Goal: Check status: Check status

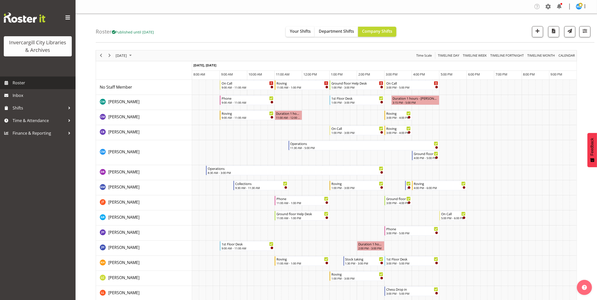
click at [22, 83] on span "Roster" at bounding box center [43, 83] width 60 height 8
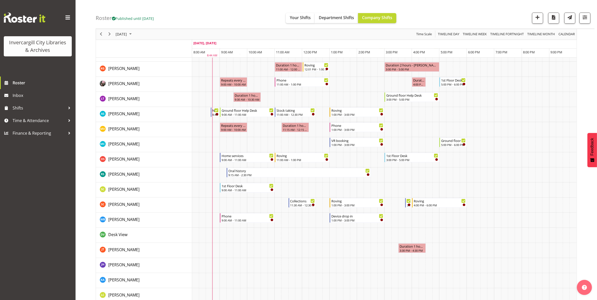
scroll to position [220, 0]
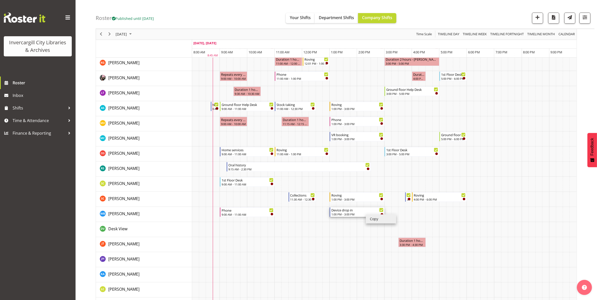
click at [356, 212] on div "Device drop in 1:00 PM - 3:00 PM" at bounding box center [357, 212] width 52 height 10
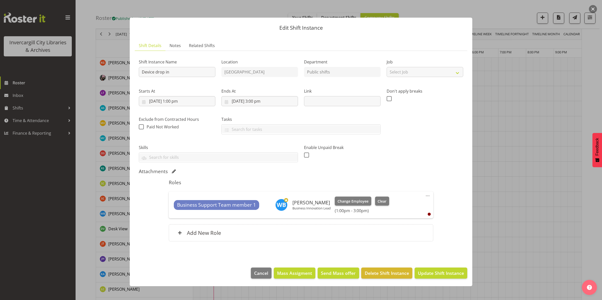
click at [437, 172] on div "Attachments" at bounding box center [301, 171] width 324 height 6
click at [262, 274] on span "Cancel" at bounding box center [261, 273] width 14 height 7
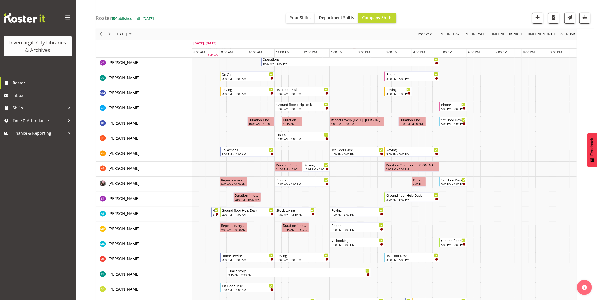
scroll to position [0, 0]
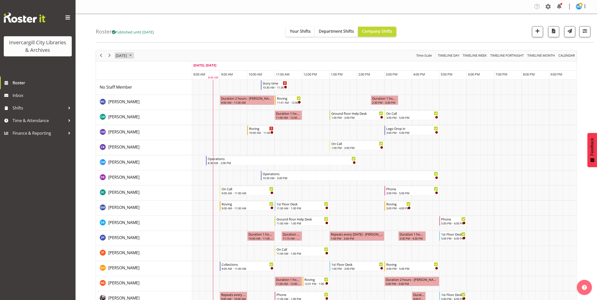
click at [127, 55] on span "[DATE]" at bounding box center [121, 55] width 12 height 6
click at [154, 95] on span "9" at bounding box center [153, 94] width 8 height 8
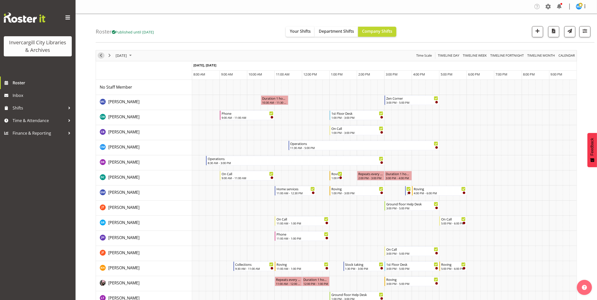
click at [101, 57] on span "Previous" at bounding box center [101, 55] width 6 height 6
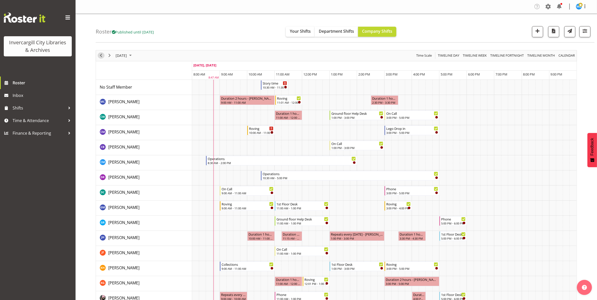
click at [100, 57] on span "Previous" at bounding box center [101, 55] width 6 height 6
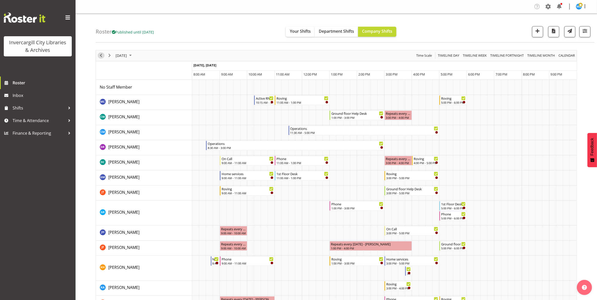
click at [101, 57] on span "Previous" at bounding box center [101, 55] width 6 height 6
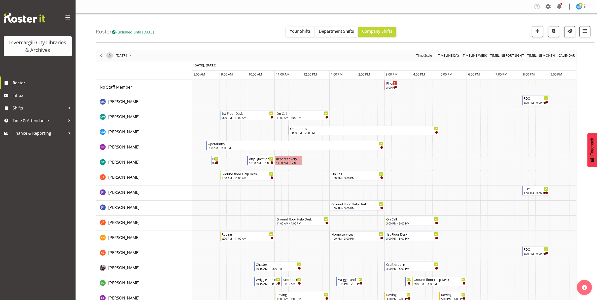
click at [109, 57] on span "Next" at bounding box center [109, 55] width 6 height 6
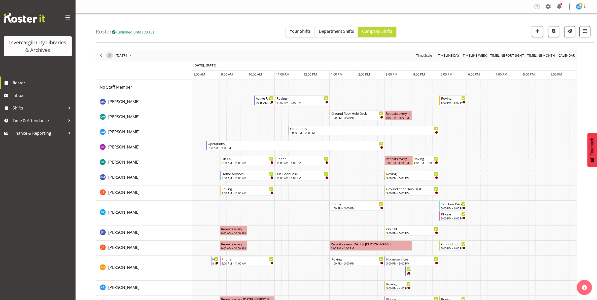
click at [109, 56] on span "Next" at bounding box center [109, 55] width 6 height 6
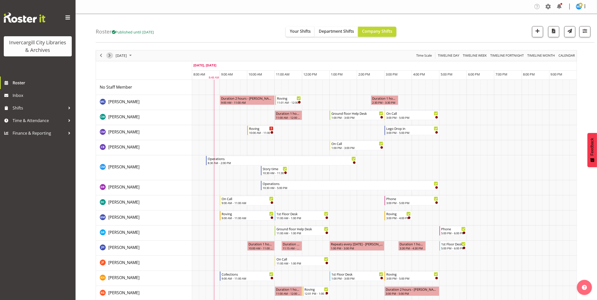
click at [109, 56] on span "Next" at bounding box center [109, 55] width 6 height 6
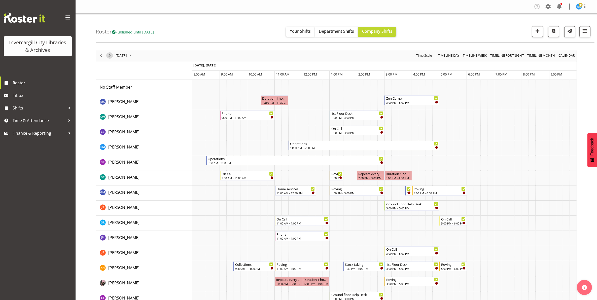
click at [109, 56] on span "Next" at bounding box center [109, 55] width 6 height 6
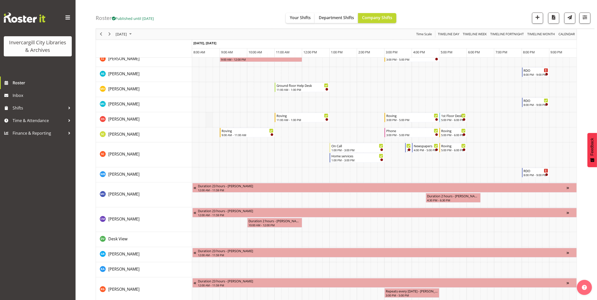
scroll to position [278, 0]
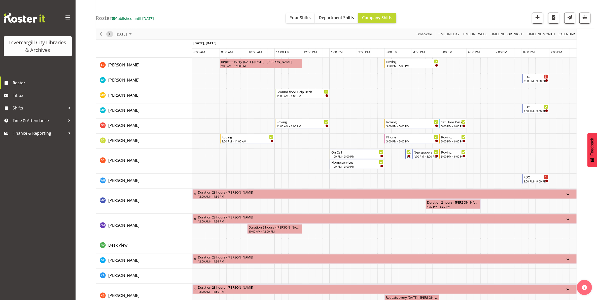
drag, startPoint x: 109, startPoint y: 34, endPoint x: 237, endPoint y: 176, distance: 191.0
click at [109, 34] on span "Next" at bounding box center [109, 34] width 6 height 6
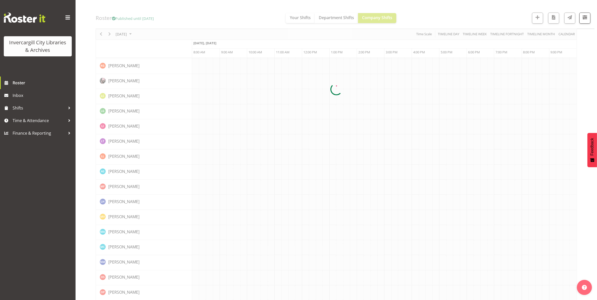
scroll to position [0, 0]
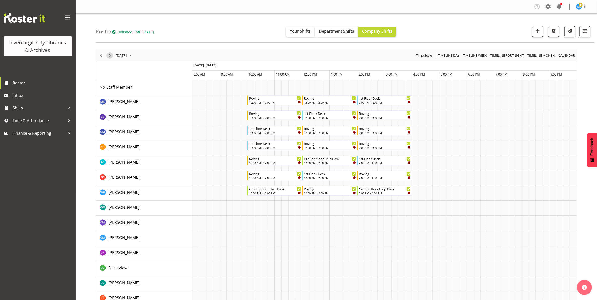
click at [110, 57] on span "Next" at bounding box center [109, 55] width 6 height 6
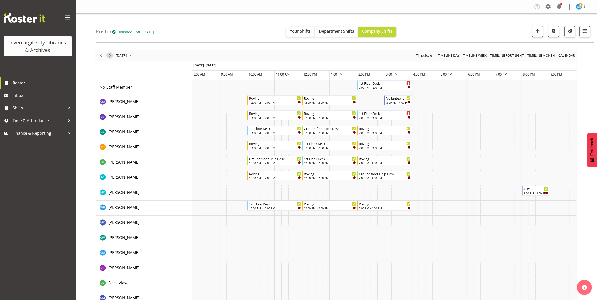
click at [109, 57] on span "Next" at bounding box center [109, 55] width 6 height 6
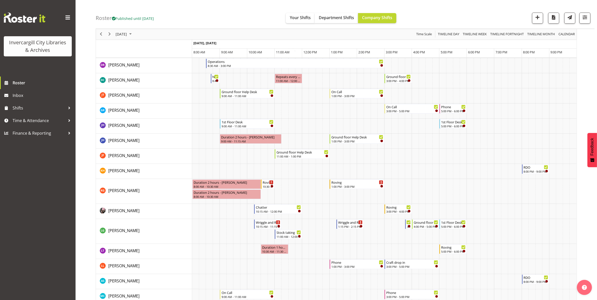
scroll to position [157, 0]
